Goal: Information Seeking & Learning: Learn about a topic

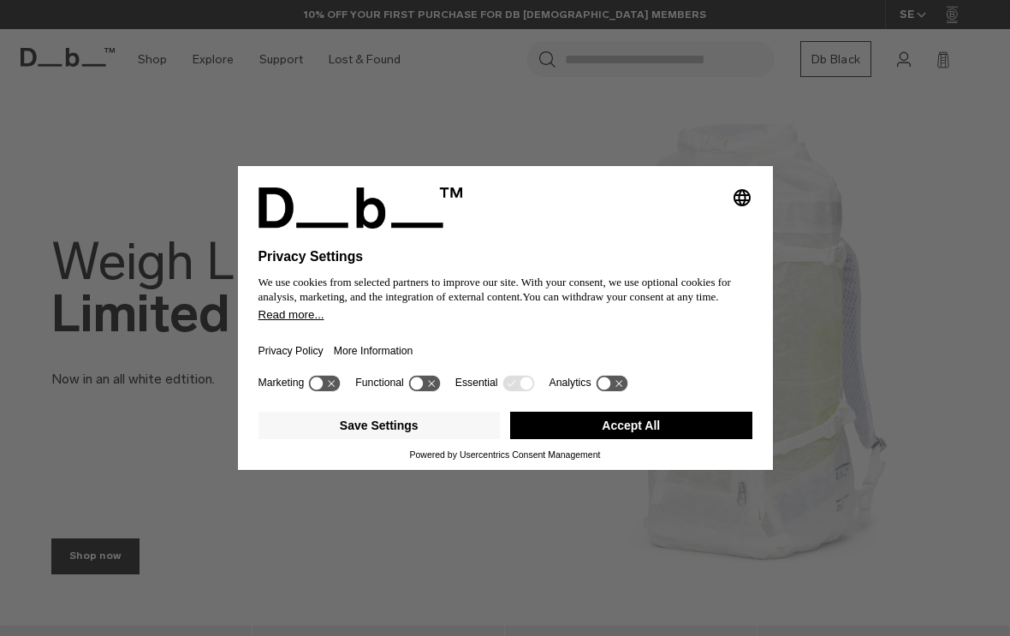
click at [680, 422] on button "Accept All" at bounding box center [631, 425] width 242 height 27
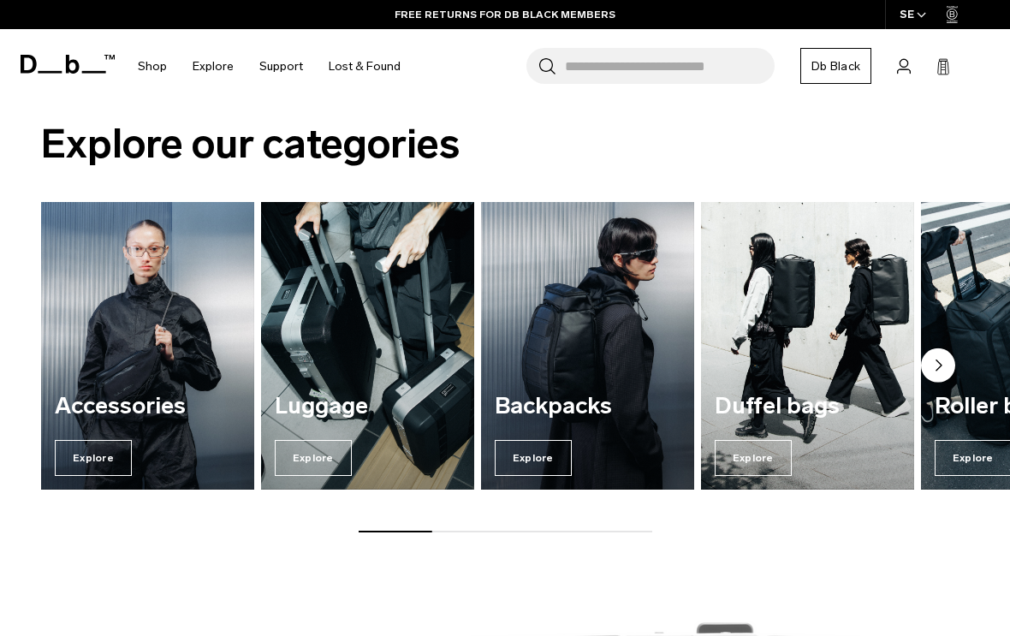
scroll to position [989, 0]
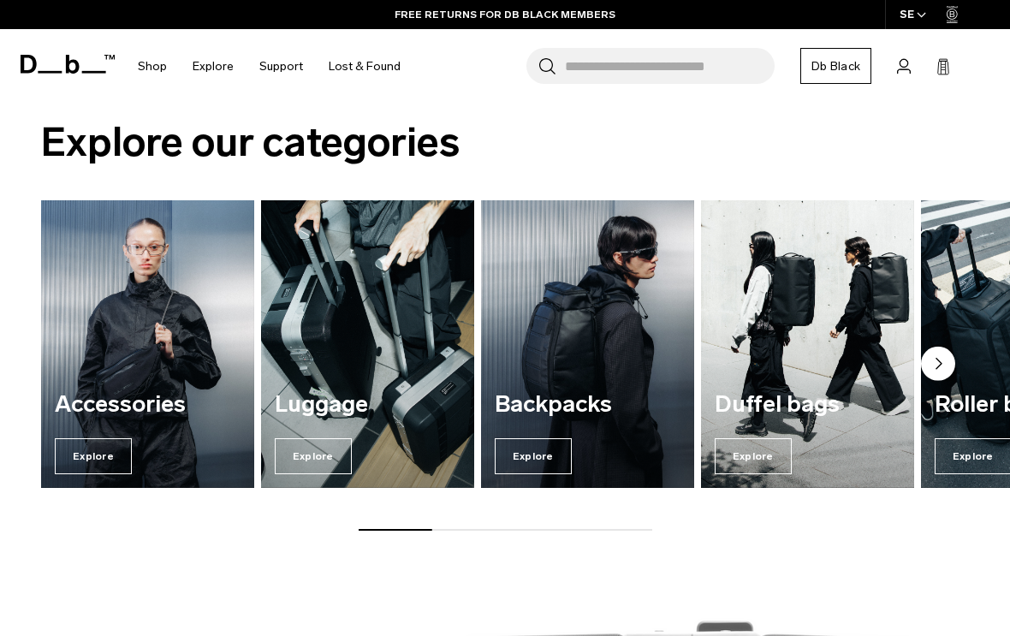
click at [530, 463] on span "Explore" at bounding box center [533, 456] width 77 height 36
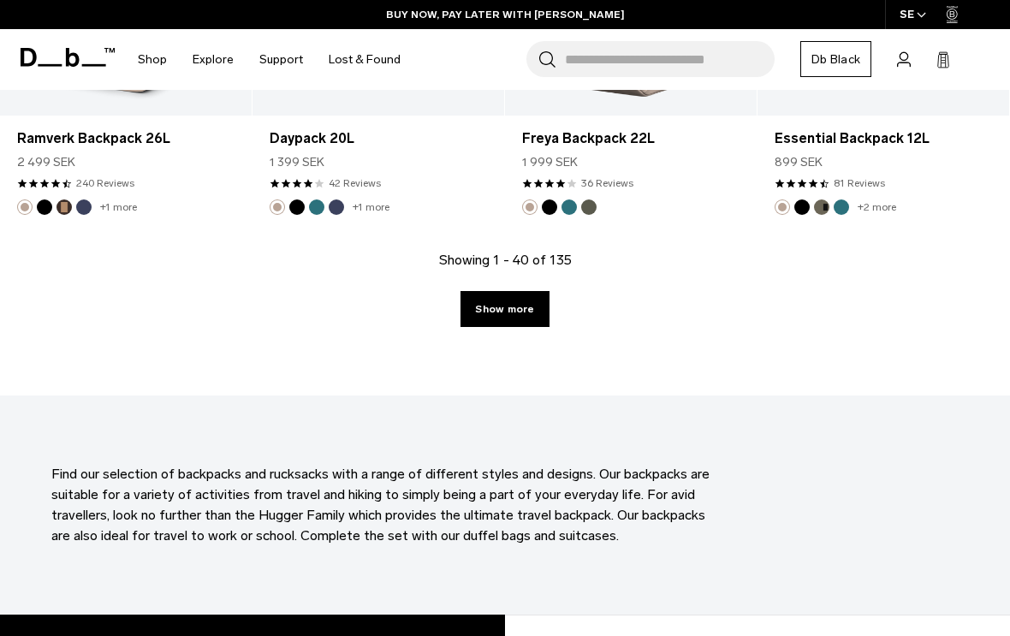
scroll to position [4191, 0]
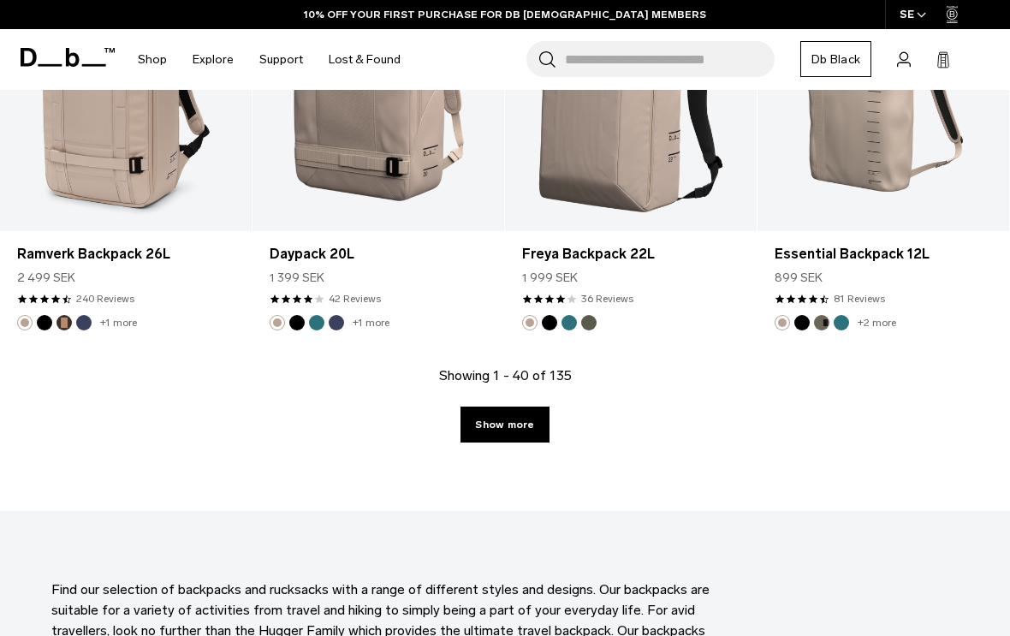
click at [500, 435] on link "Show more" at bounding box center [504, 425] width 88 height 36
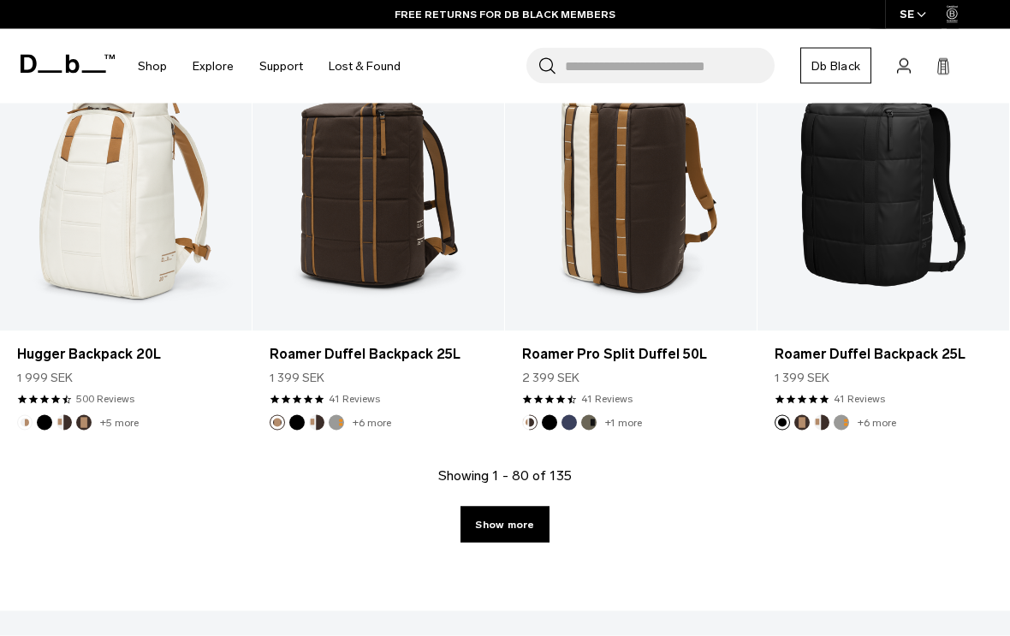
scroll to position [8214, 0]
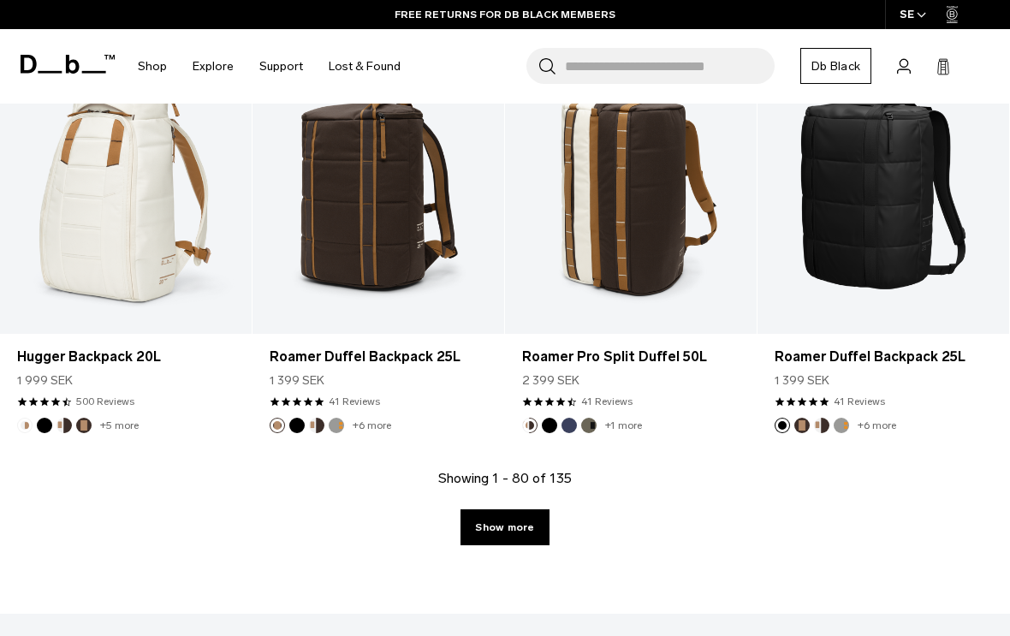
click at [534, 520] on link "Show more" at bounding box center [504, 527] width 88 height 36
click at [523, 536] on link "Show more" at bounding box center [504, 527] width 88 height 36
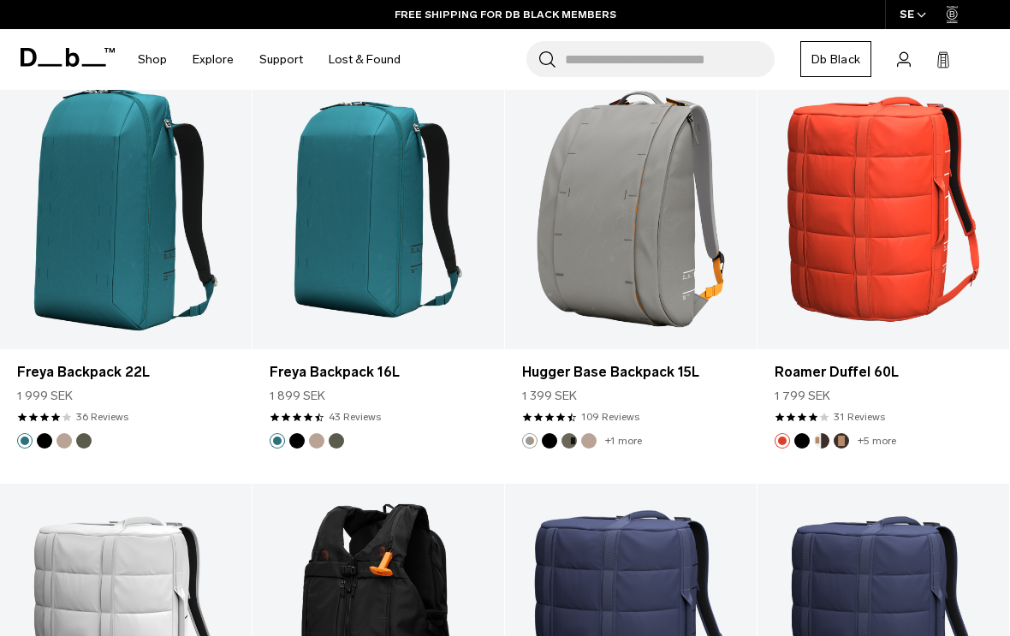
scroll to position [864, 0]
